Goal: Task Accomplishment & Management: Use online tool/utility

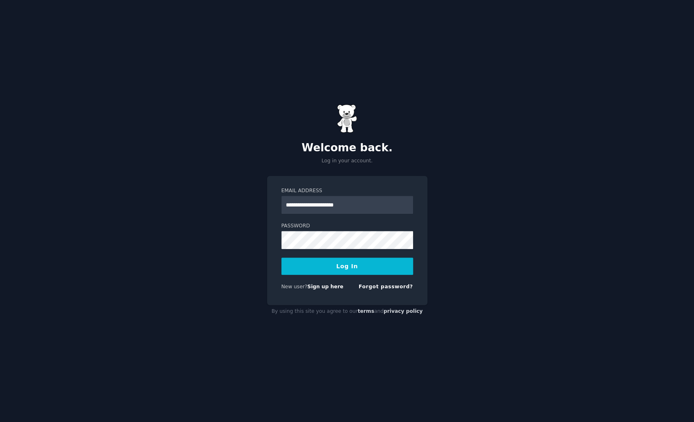
type input "**********"
click at [338, 258] on button "Log In" at bounding box center [347, 266] width 132 height 17
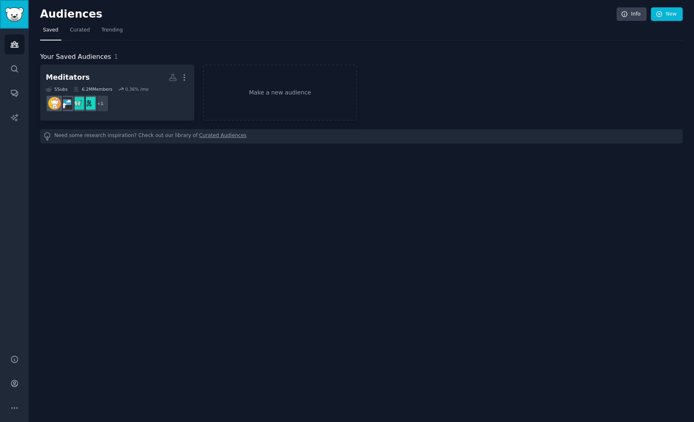
click at [11, 24] on link "Sidebar" at bounding box center [14, 14] width 29 height 29
click at [667, 15] on link "New" at bounding box center [666, 14] width 32 height 14
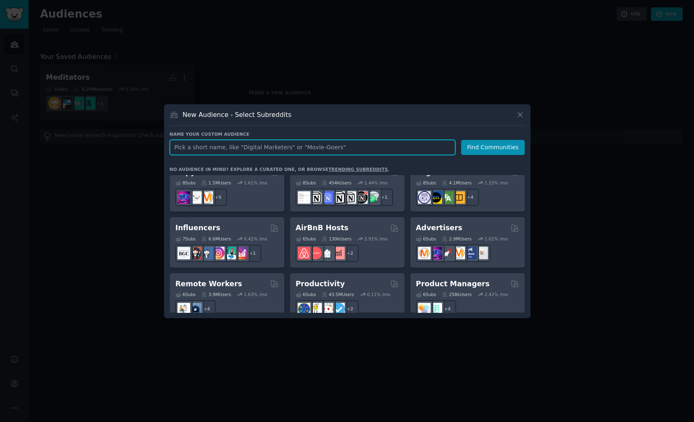
scroll to position [526, 0]
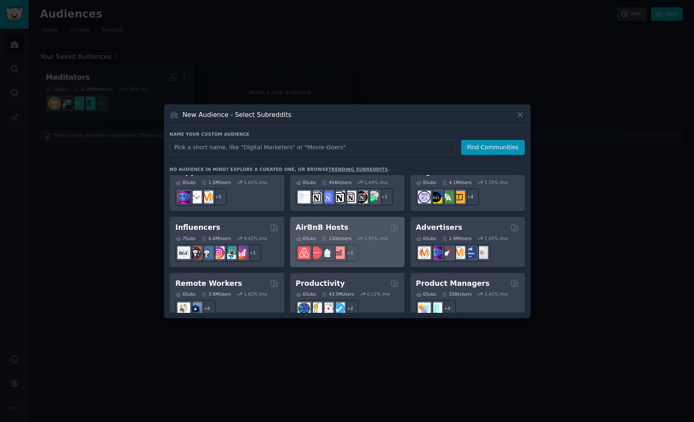
click at [315, 222] on h2 "AirBnB Hosts" at bounding box center [322, 227] width 53 height 10
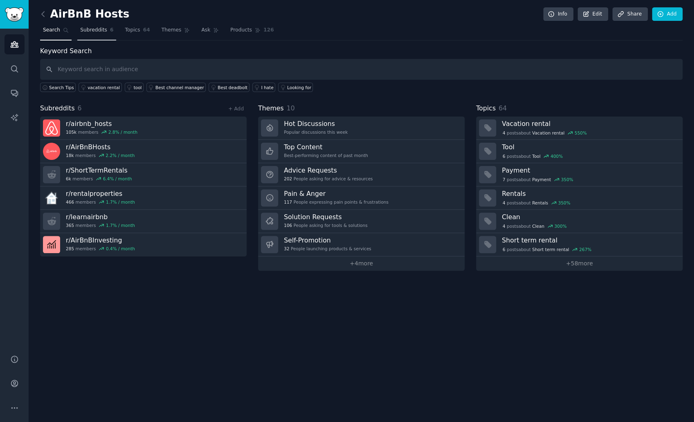
click at [84, 27] on span "Subreddits" at bounding box center [93, 30] width 27 height 7
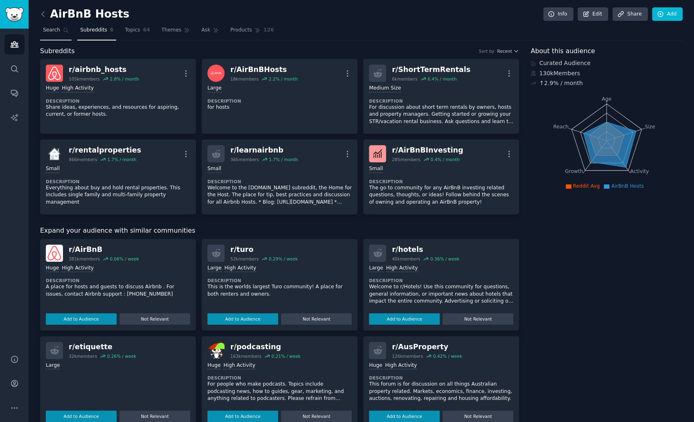
click at [53, 31] on span "Search" at bounding box center [51, 30] width 17 height 7
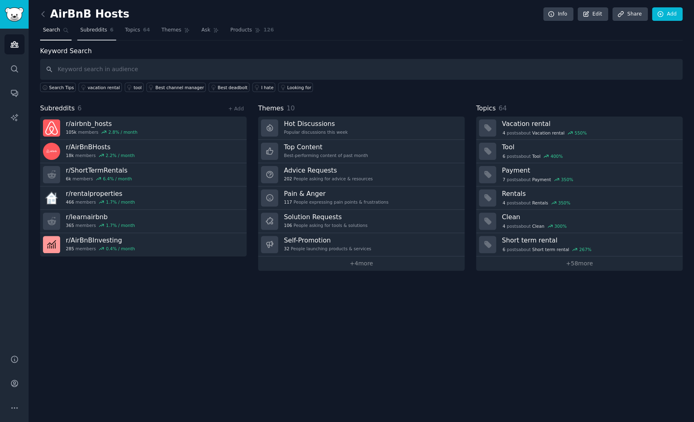
click at [90, 35] on link "Subreddits 6" at bounding box center [96, 32] width 39 height 17
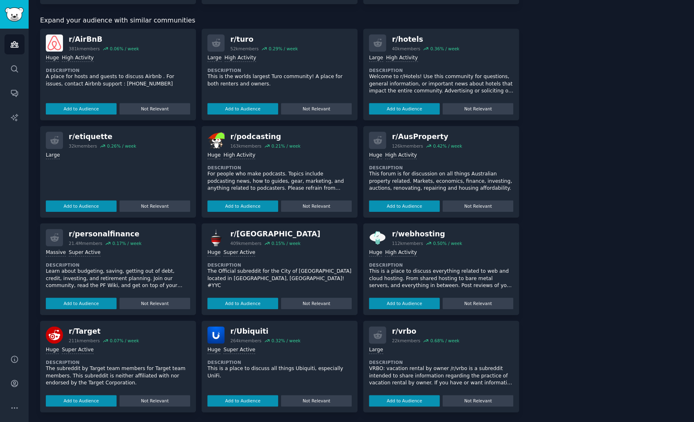
scroll to position [211, 0]
